Goal: Book appointment/travel/reservation

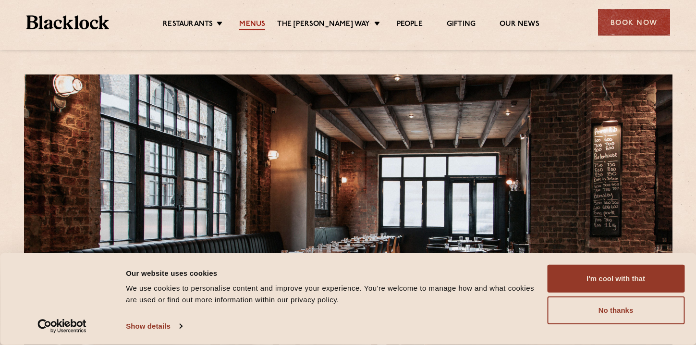
click at [256, 23] on link "Menus" at bounding box center [252, 25] width 26 height 11
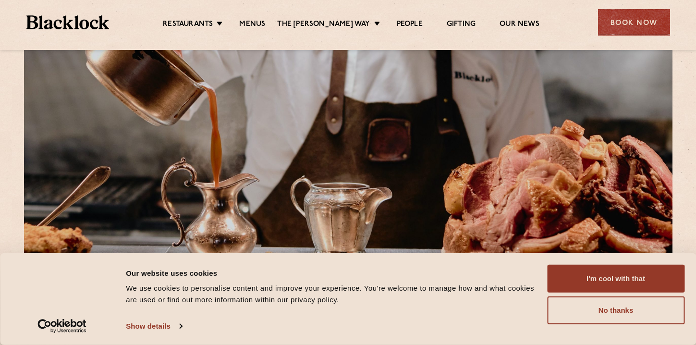
scroll to position [51, 0]
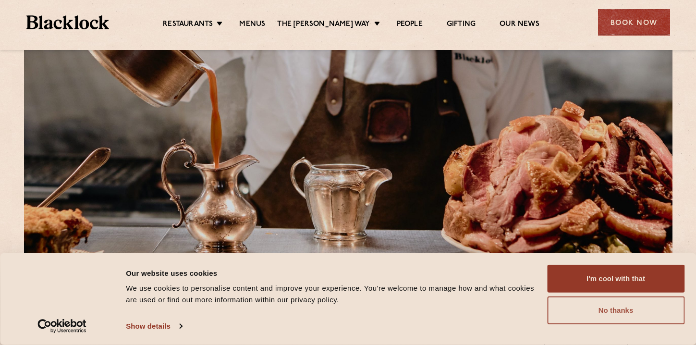
click at [606, 309] on button "No thanks" at bounding box center [615, 310] width 137 height 28
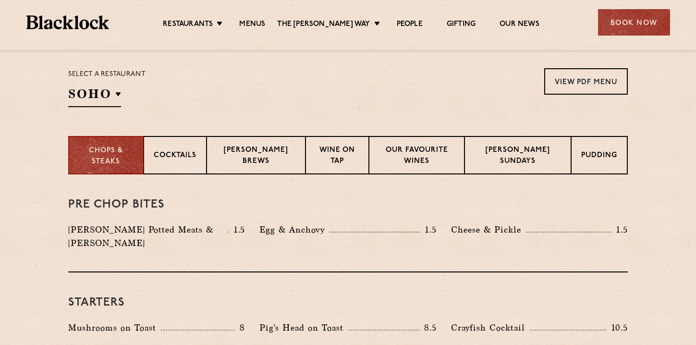
scroll to position [318, 0]
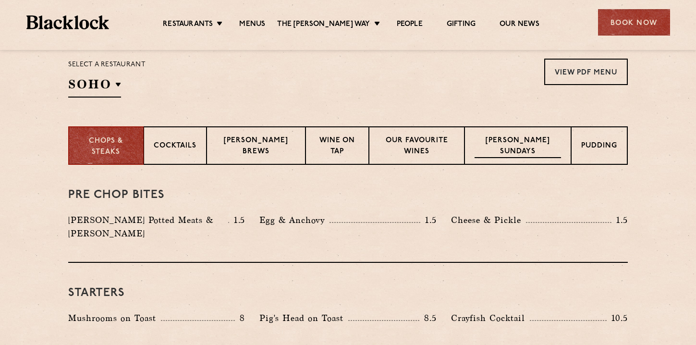
click at [534, 144] on p "Blacklock Sundays" at bounding box center [517, 146] width 86 height 23
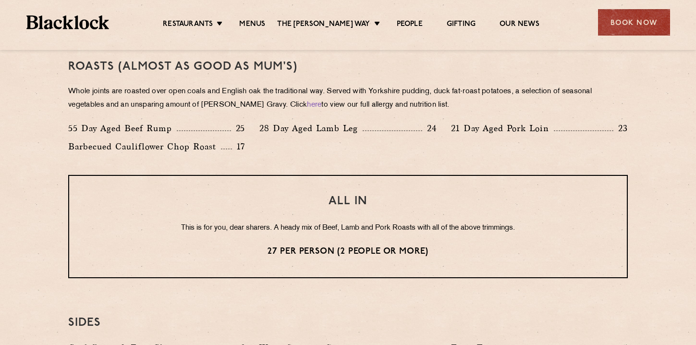
scroll to position [699, 0]
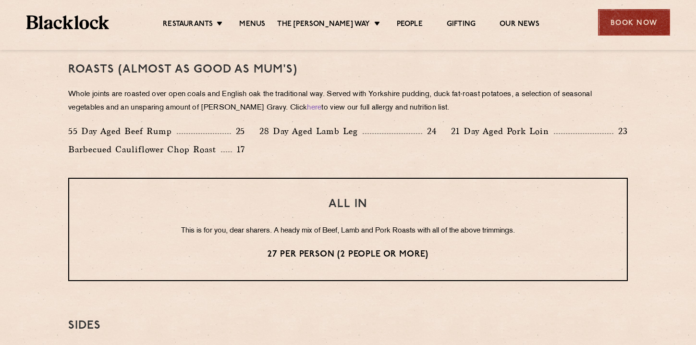
click at [632, 19] on div "Book Now" at bounding box center [634, 22] width 72 height 26
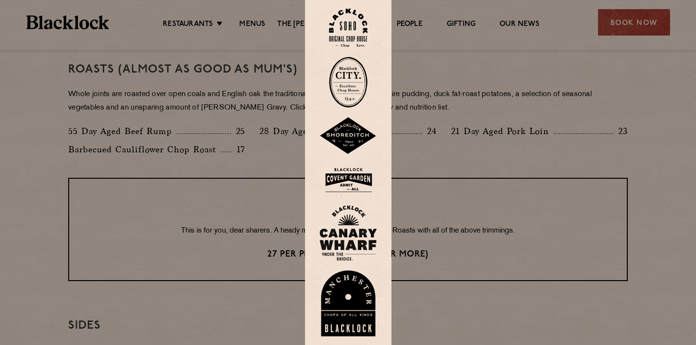
click at [349, 132] on img at bounding box center [348, 135] width 58 height 37
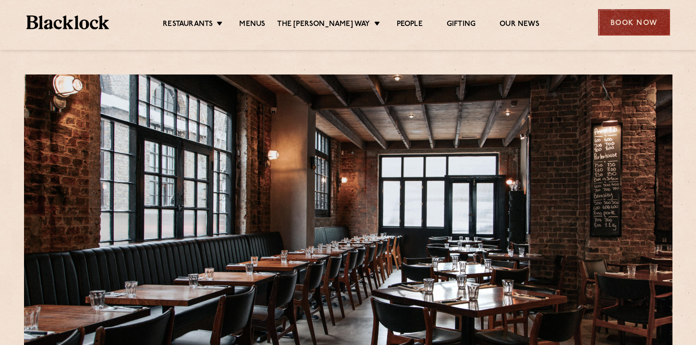
click at [634, 20] on div "Book Now" at bounding box center [634, 22] width 72 height 26
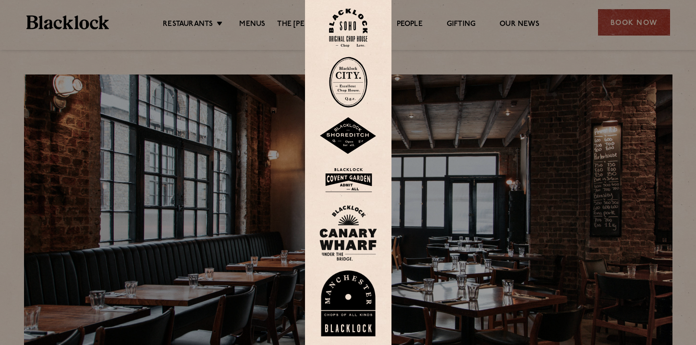
click at [344, 23] on img at bounding box center [348, 28] width 38 height 39
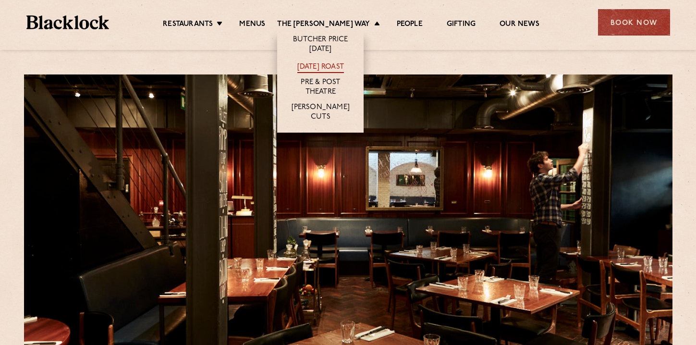
click at [337, 66] on link "[DATE] Roast" at bounding box center [320, 67] width 47 height 11
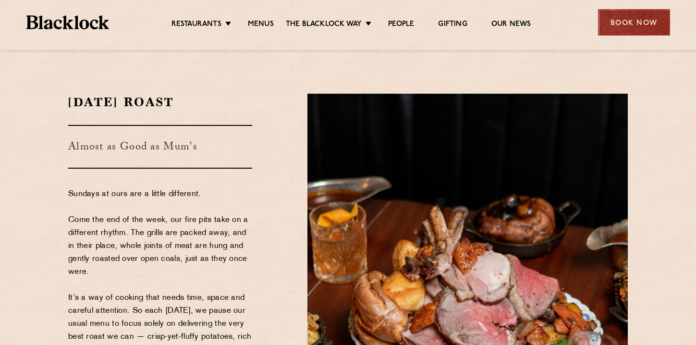
click at [628, 19] on div "Book Now" at bounding box center [634, 22] width 72 height 26
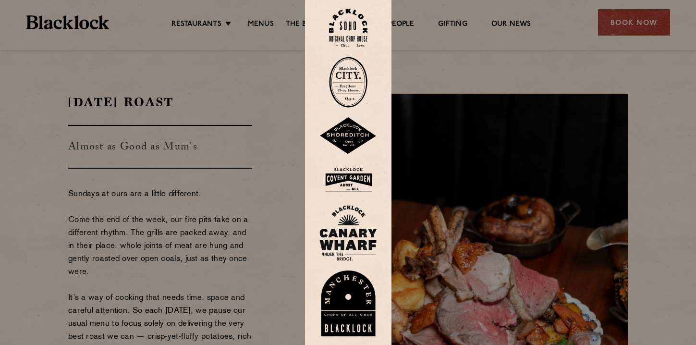
click at [341, 27] on img at bounding box center [348, 28] width 38 height 39
